Goal: Task Accomplishment & Management: Use online tool/utility

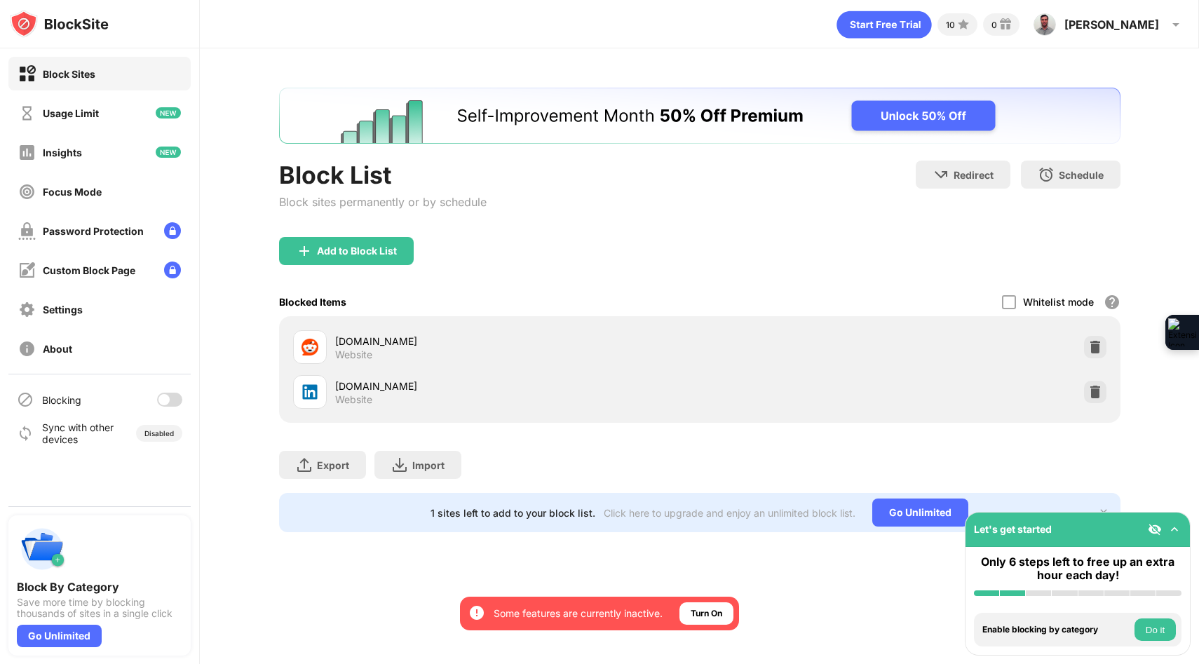
click at [175, 402] on div at bounding box center [169, 400] width 25 height 14
